Goal: Task Accomplishment & Management: Use online tool/utility

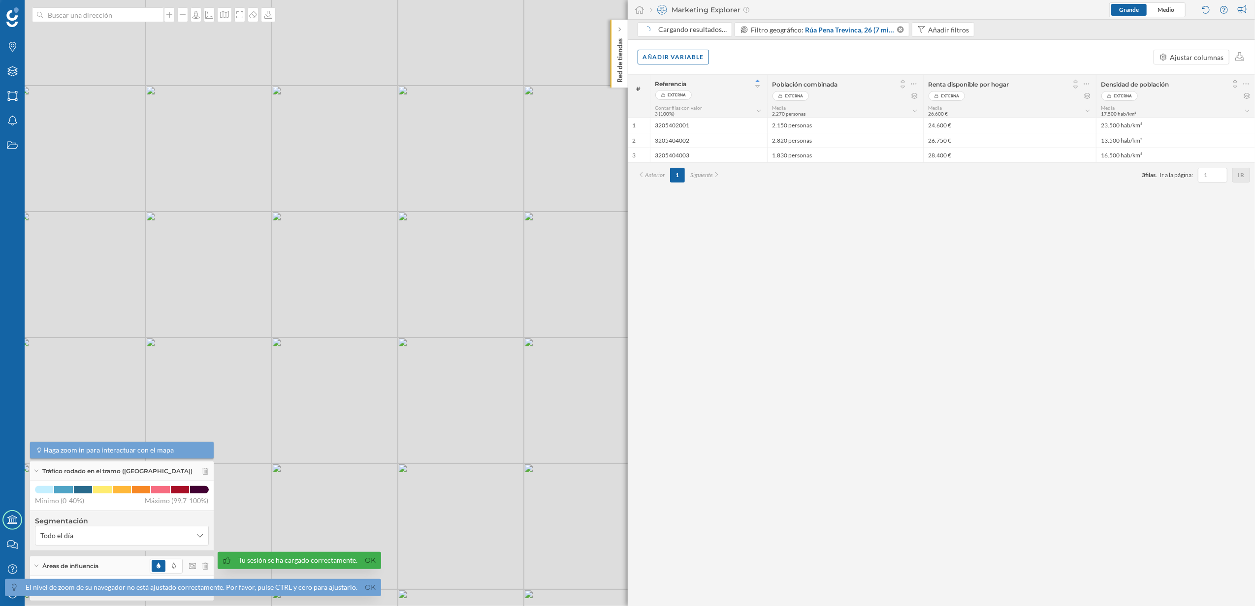
click at [621, 84] on div "Red de tiendas" at bounding box center [618, 54] width 17 height 68
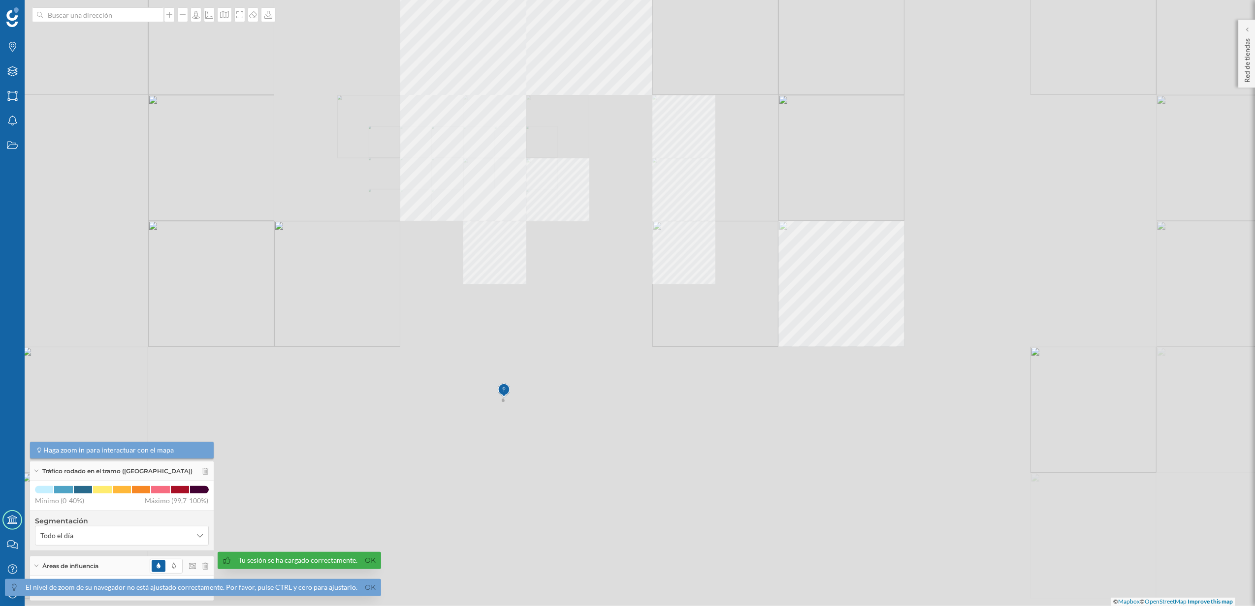
drag, startPoint x: 501, startPoint y: 378, endPoint x: 464, endPoint y: 193, distance: 188.2
click at [464, 193] on div "© Mapbox © OpenStreetMap Improve this map" at bounding box center [627, 303] width 1255 height 606
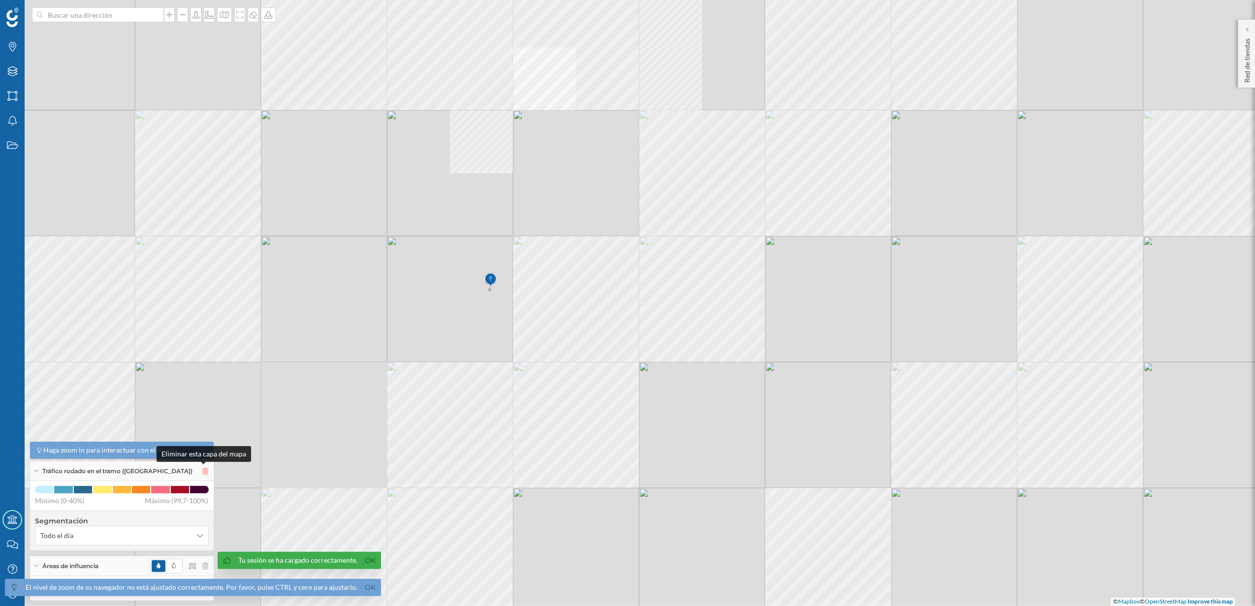
click at [202, 474] on icon at bounding box center [205, 471] width 6 height 7
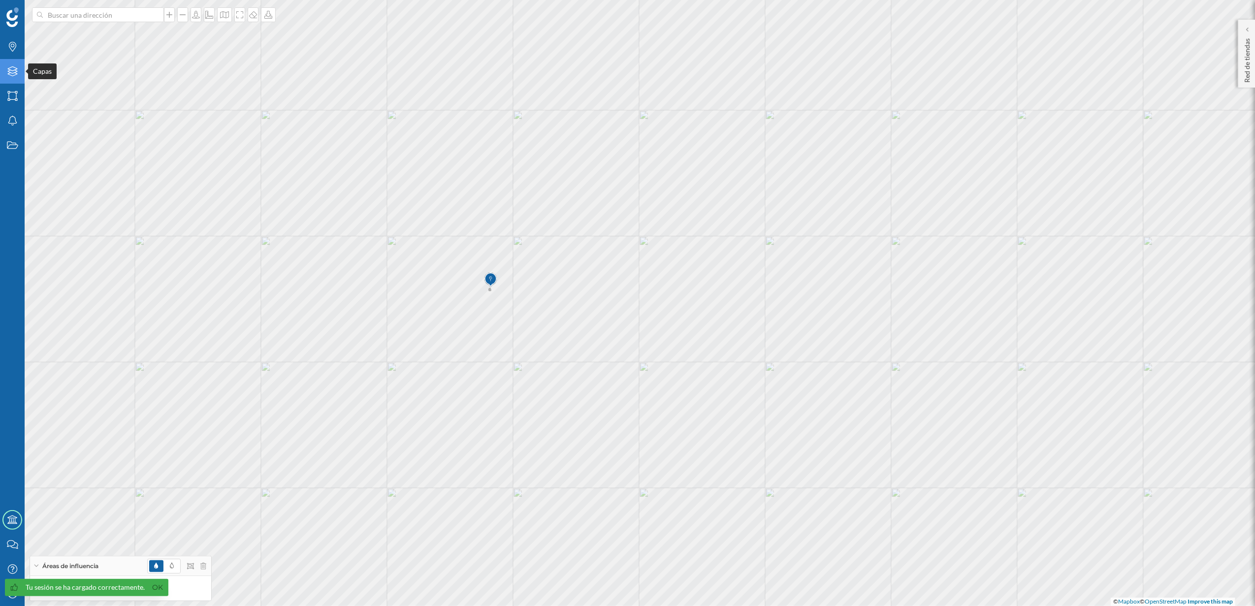
click at [10, 74] on icon "Capas" at bounding box center [12, 71] width 12 height 10
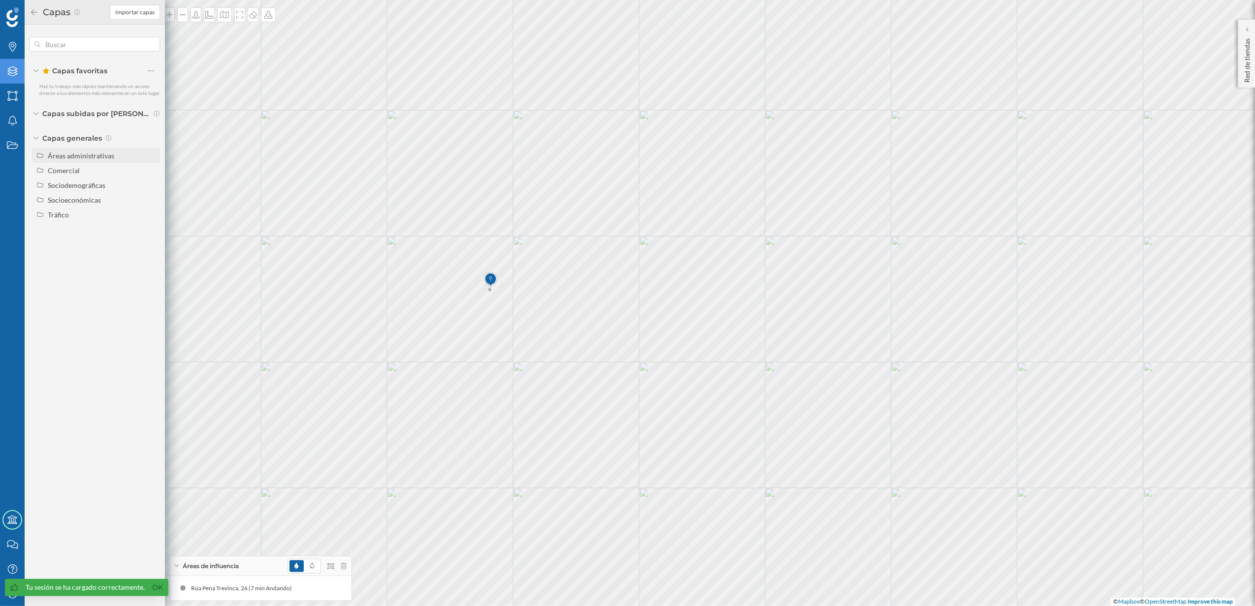
click at [81, 152] on div "Áreas administrativas" at bounding box center [81, 156] width 66 height 8
click at [154, 229] on input "Sección censal" at bounding box center [153, 229] width 6 height 6
radio input "true"
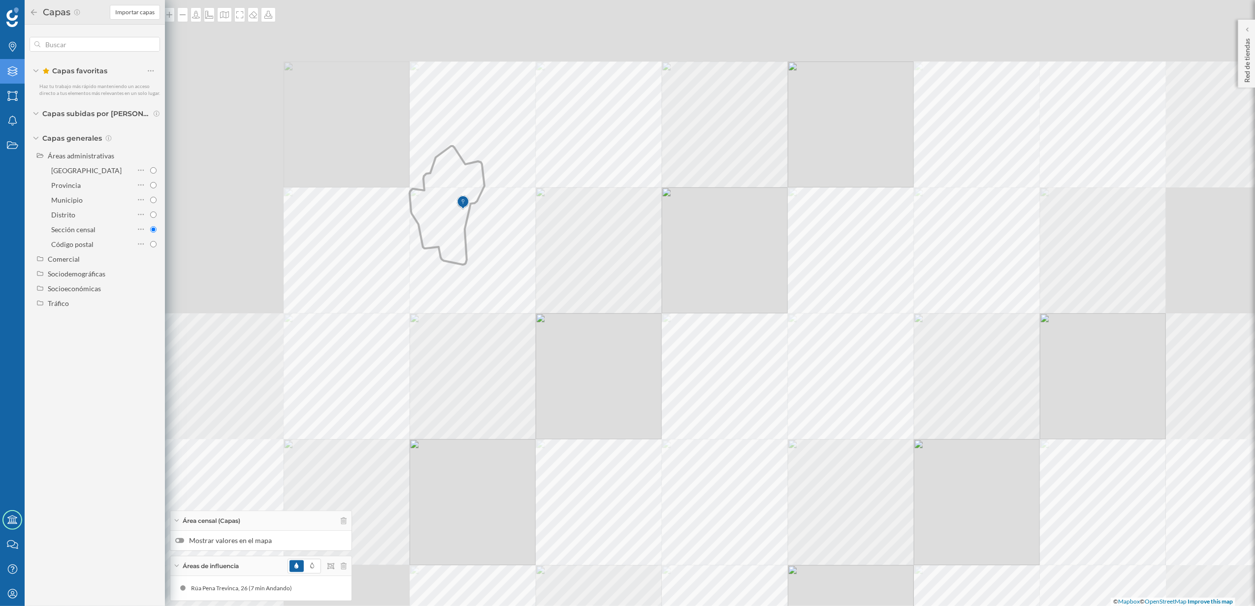
drag, startPoint x: 453, startPoint y: 215, endPoint x: 587, endPoint y: 379, distance: 211.6
click at [587, 379] on div "© Mapbox © OpenStreetMap Improve this map" at bounding box center [627, 303] width 1255 height 606
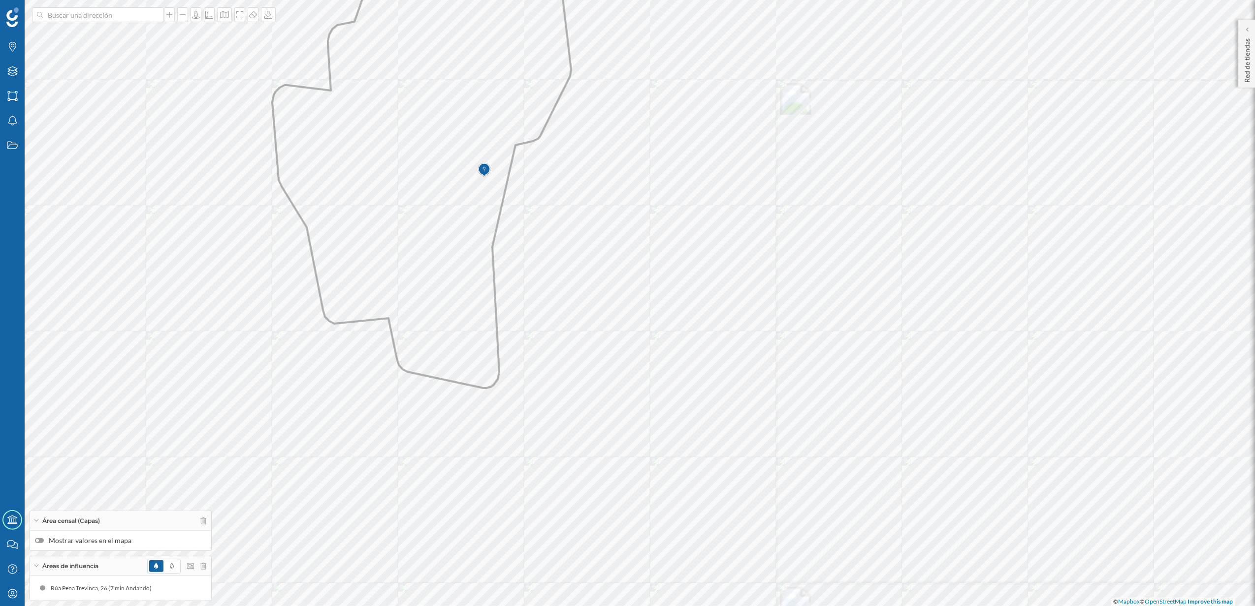
click at [43, 540] on div at bounding box center [39, 541] width 9 height 5
click at [0, 0] on input "Mostrar valores en el mapa" at bounding box center [0, 0] width 0 height 0
